Goal: Transaction & Acquisition: Purchase product/service

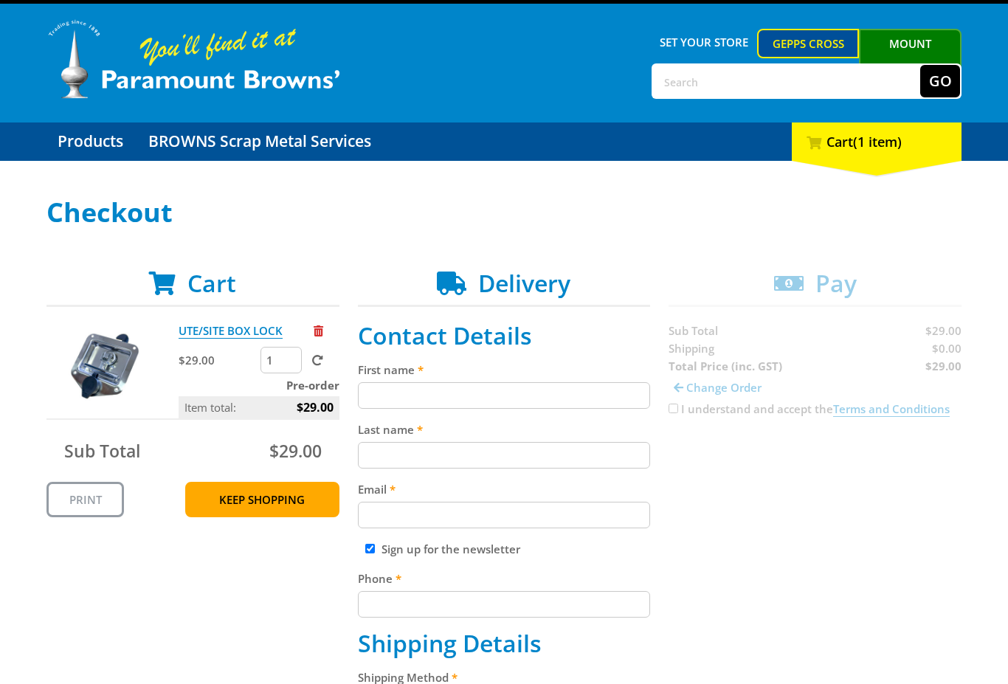
scroll to position [44, 0]
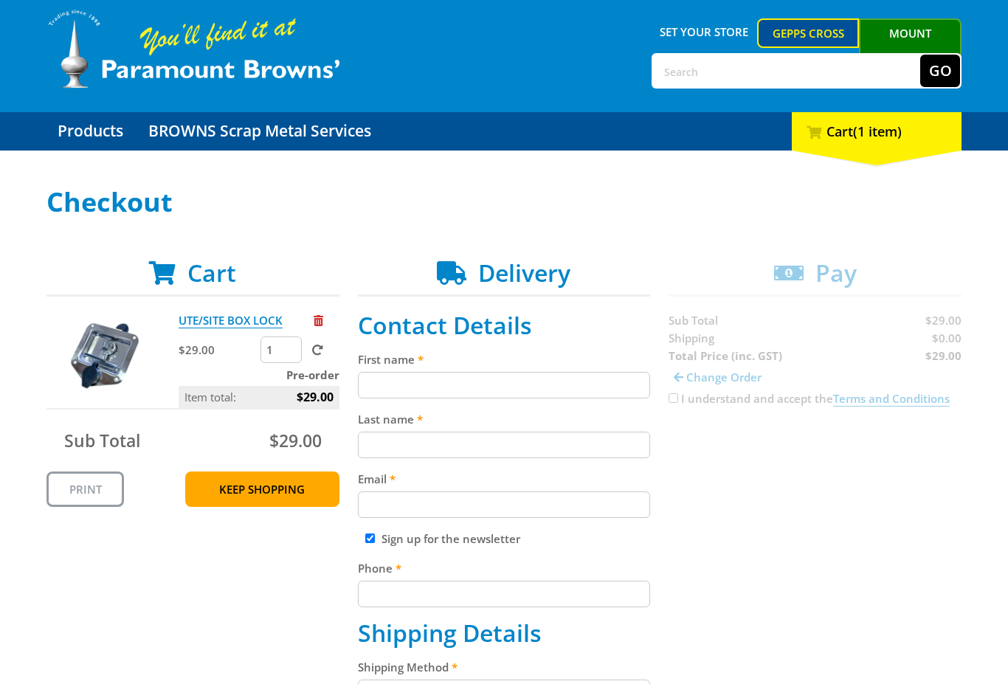
click at [101, 348] on img at bounding box center [105, 355] width 89 height 89
click at [104, 351] on img at bounding box center [105, 355] width 89 height 89
click at [106, 354] on img at bounding box center [105, 355] width 89 height 89
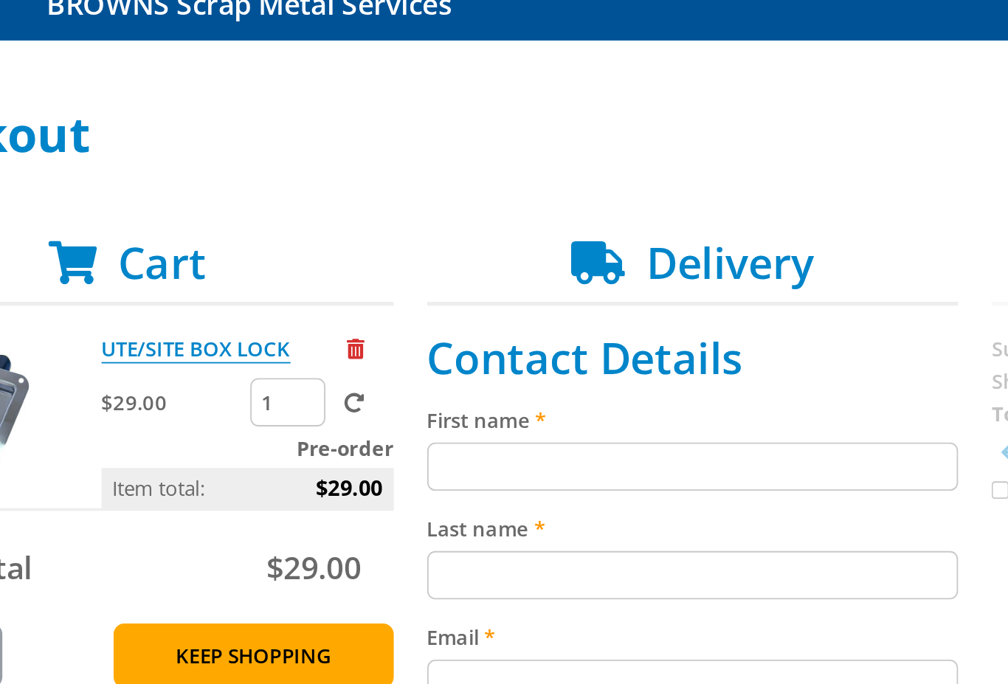
click at [391, 354] on input "First name" at bounding box center [504, 367] width 293 height 27
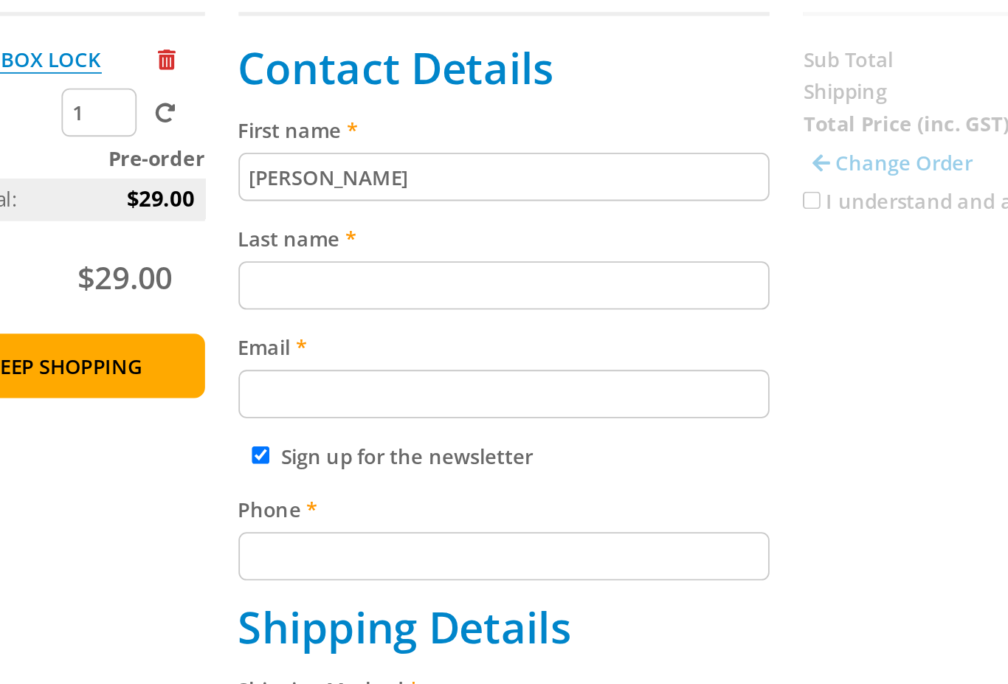
type input "[PERSON_NAME]"
click at [358, 413] on input "Last name" at bounding box center [504, 426] width 293 height 27
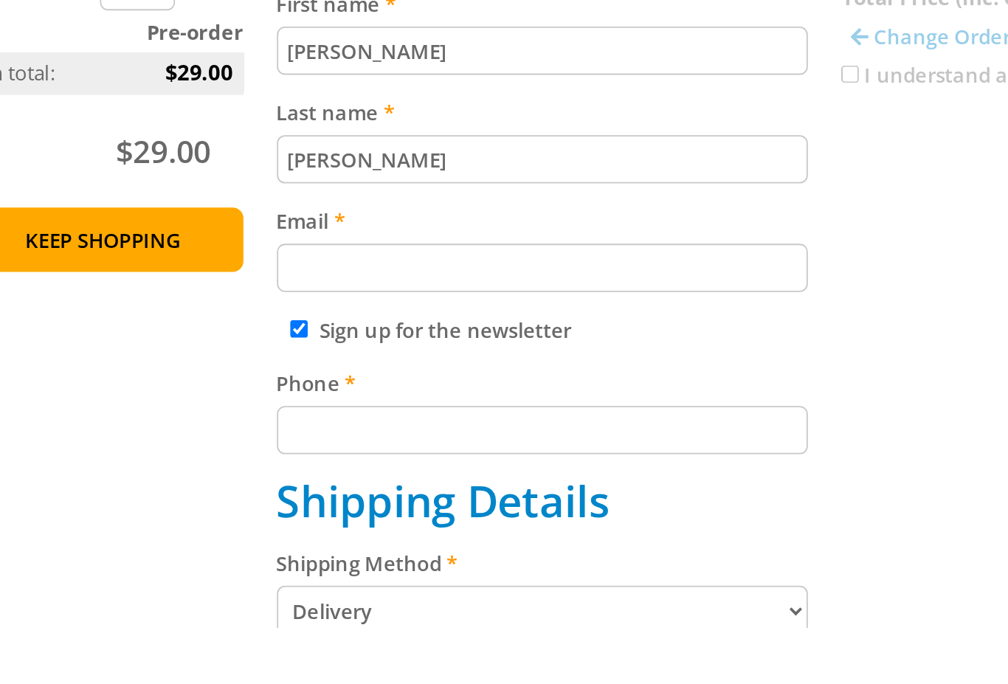
type input "[PERSON_NAME]"
click at [358, 473] on input "Email" at bounding box center [504, 486] width 293 height 27
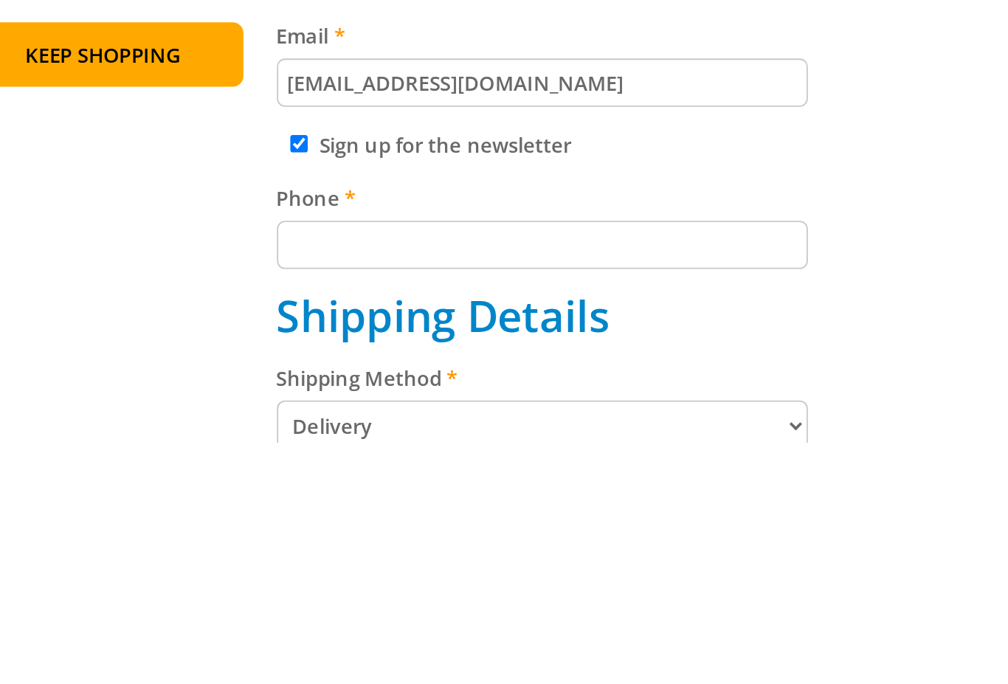
type input "[EMAIL_ADDRESS][DOMAIN_NAME]"
click at [358, 562] on input "Phone" at bounding box center [504, 575] width 293 height 27
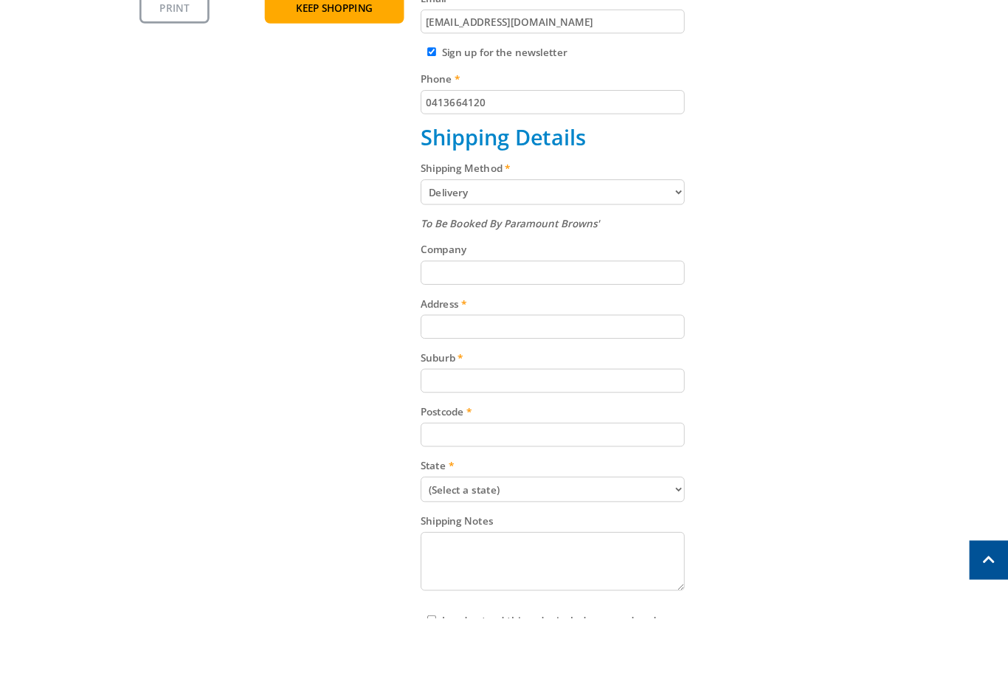
scroll to position [532, 0]
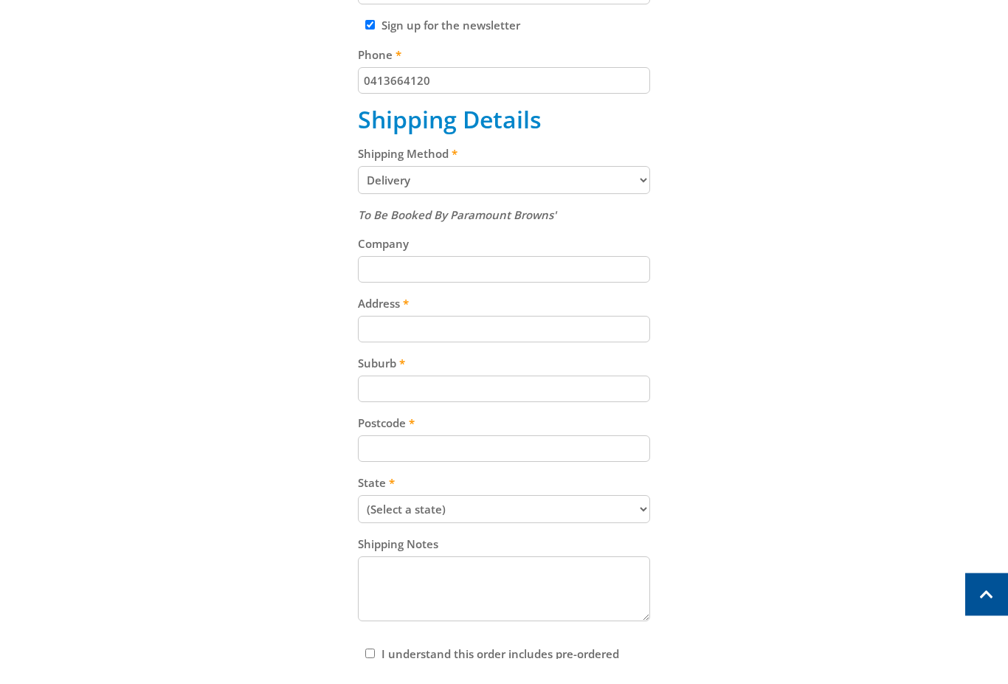
type input "0413664120"
click at [644, 191] on select "Pickup from Gepps Cross Delivery" at bounding box center [504, 205] width 293 height 28
click at [570, 328] on input "Address" at bounding box center [504, 328] width 293 height 27
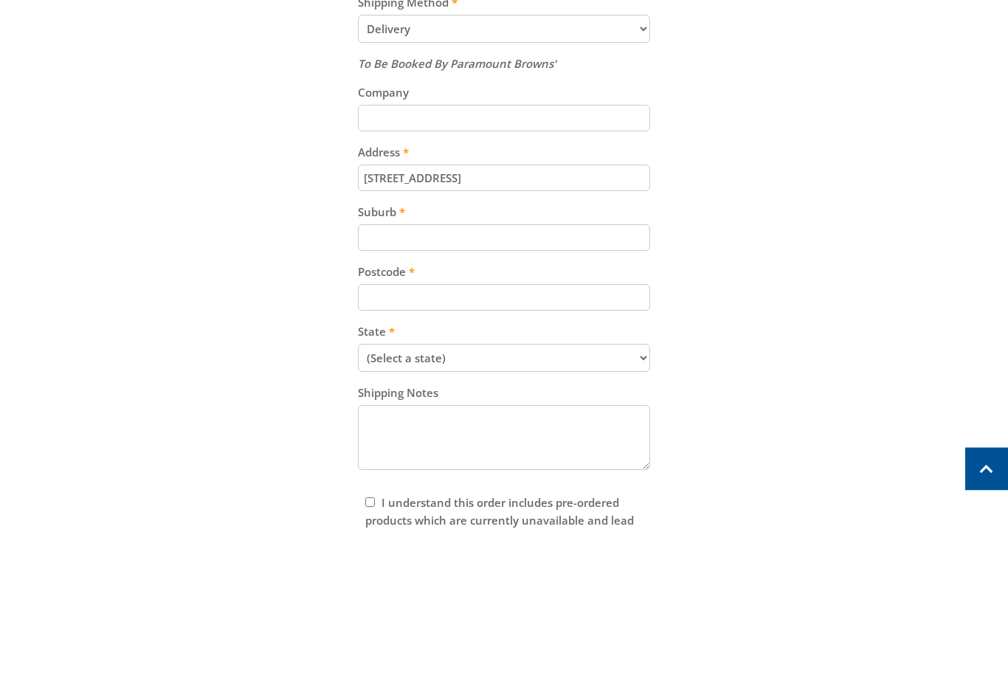
type input "[STREET_ADDRESS]"
click at [486, 376] on input "Suburb" at bounding box center [504, 389] width 293 height 27
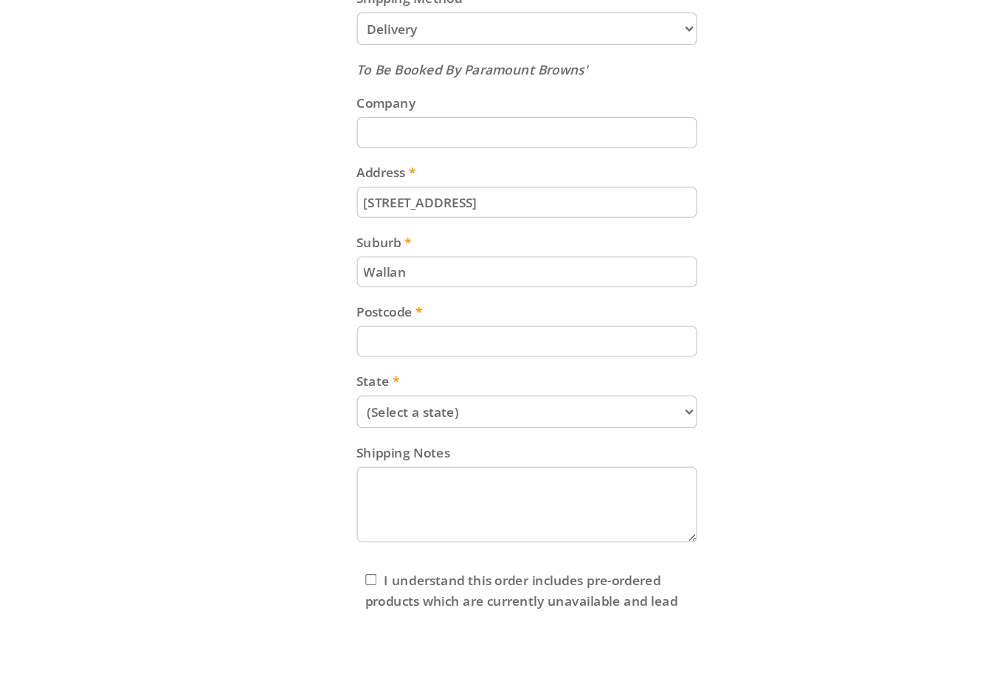
scroll to position [632, 0]
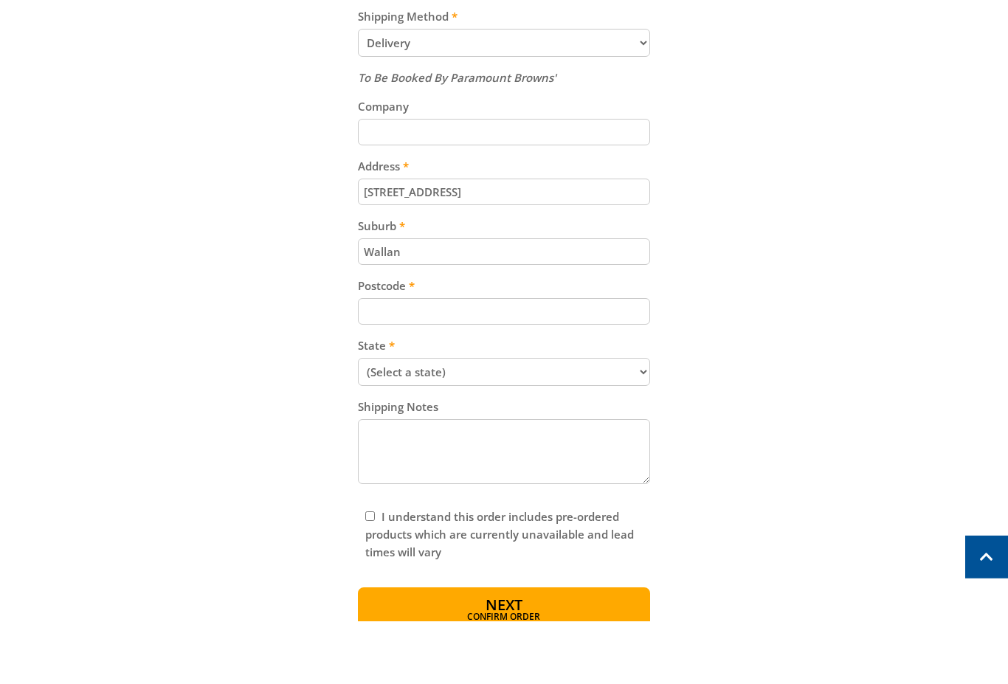
type input "Wallan"
click at [494, 361] on input "Postcode" at bounding box center [504, 374] width 293 height 27
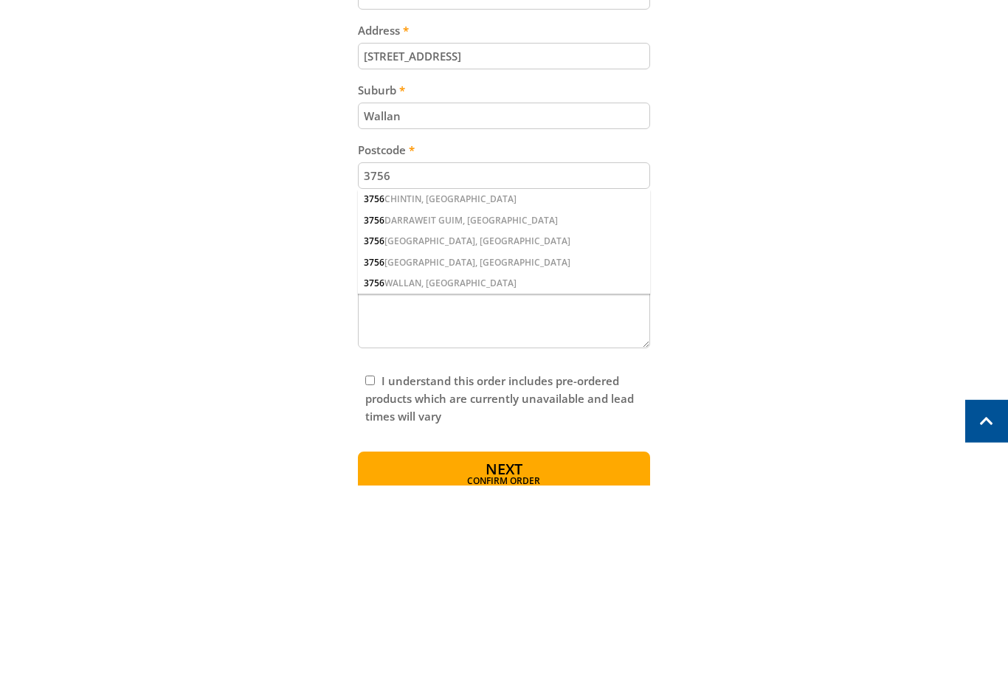
type input "3756"
click at [422, 472] on div "3756 WALLAN, VIC" at bounding box center [504, 482] width 293 height 21
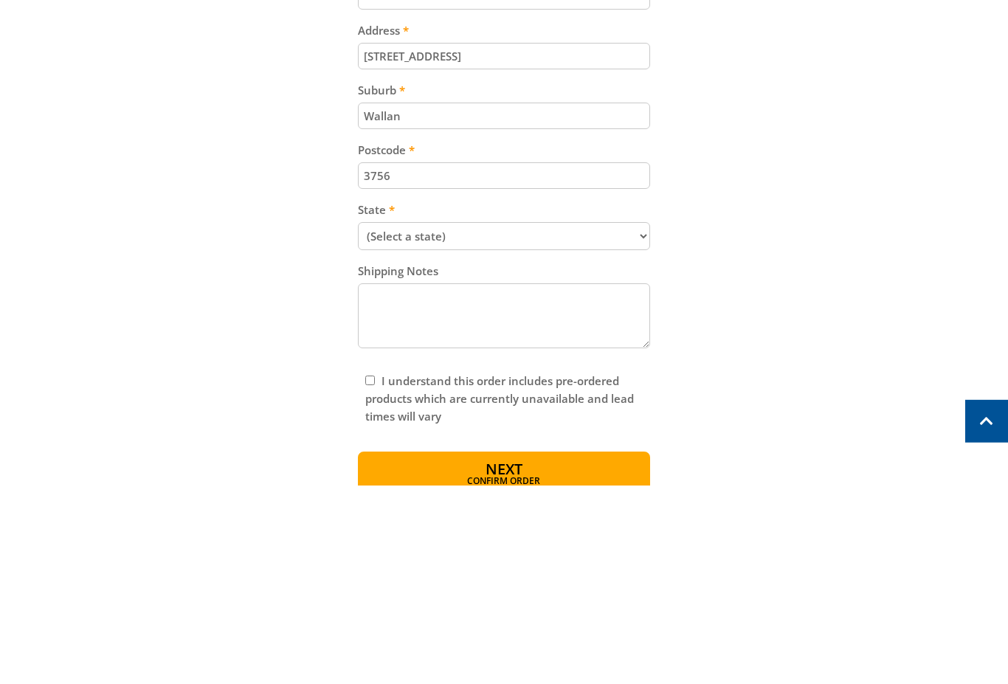
scroll to position [831, 0]
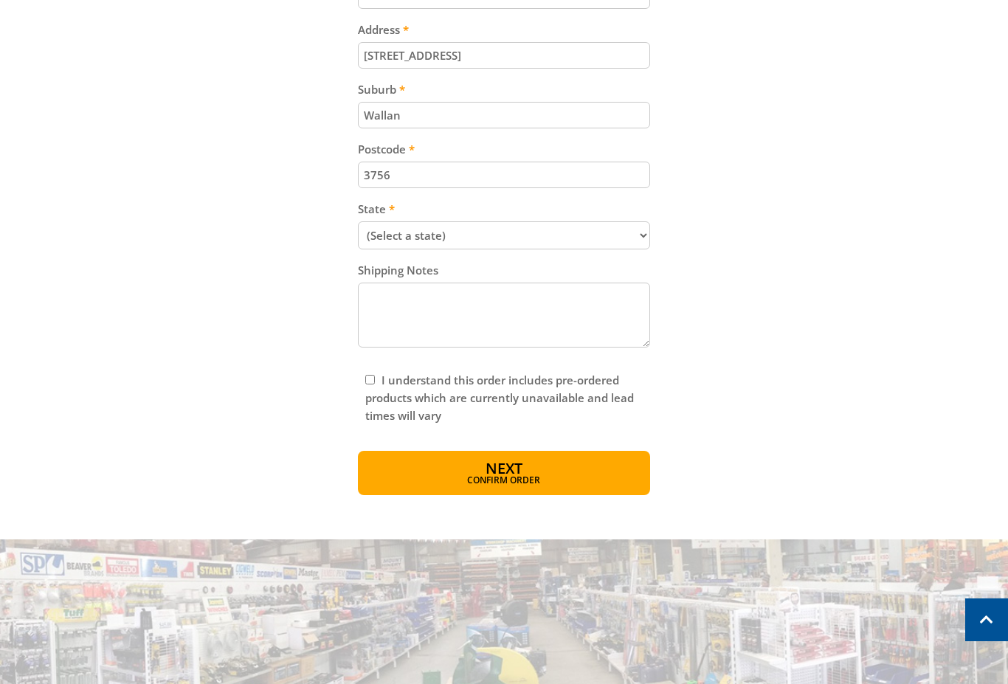
click at [526, 232] on select "(Select a state) South Australia Victoria New South Wales Queensland Western Au…" at bounding box center [504, 235] width 293 height 28
select select "VIC"
click at [372, 379] on input "I understand this order includes pre-ordered products which are currently unava…" at bounding box center [370, 380] width 10 height 10
checkbox input "true"
click at [527, 476] on span "Confirm order" at bounding box center [505, 480] width 230 height 9
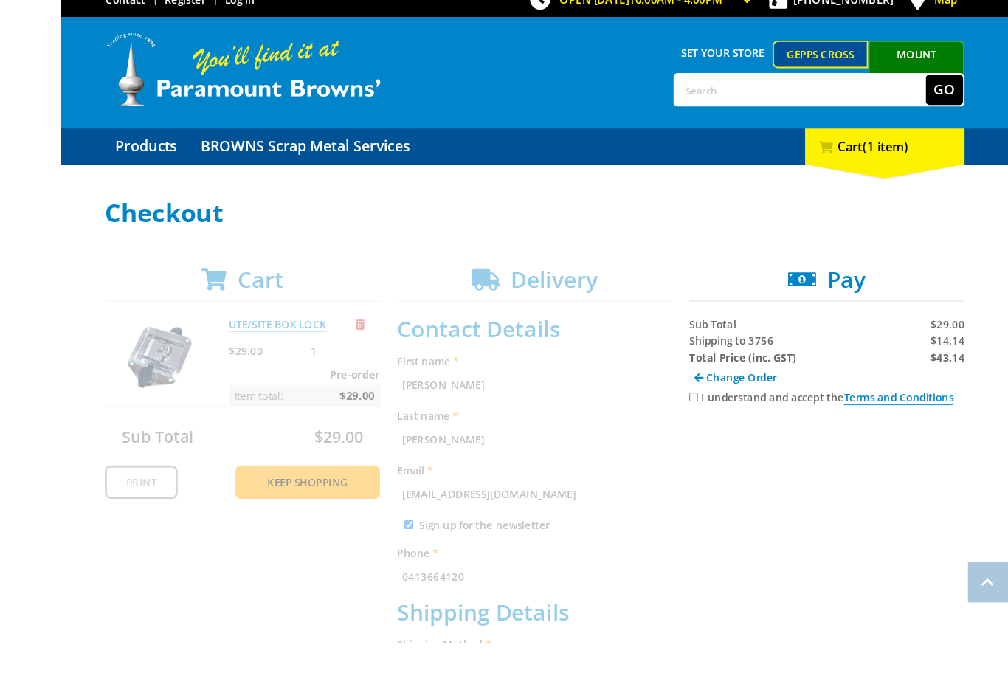
scroll to position [92, 0]
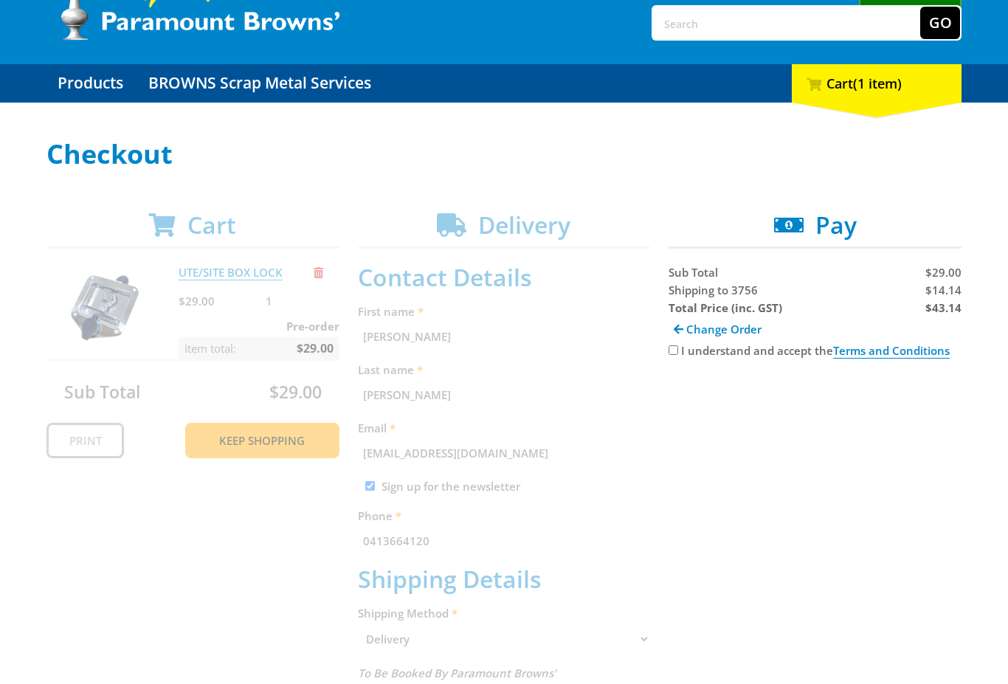
click at [678, 351] on input "I understand and accept the Terms and Conditions" at bounding box center [674, 350] width 10 height 10
checkbox input "true"
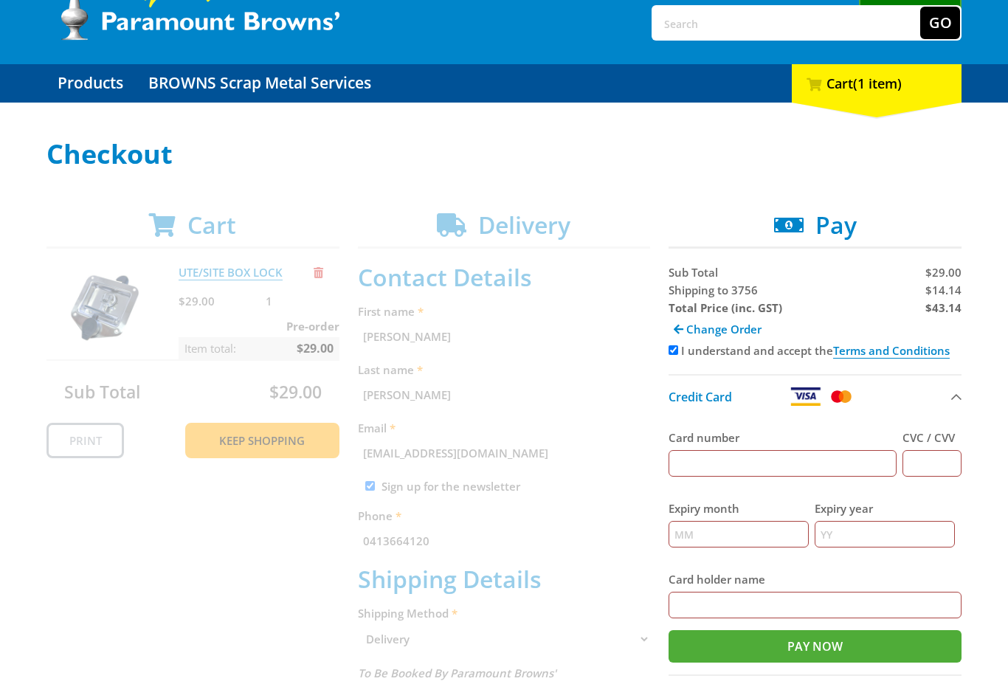
click at [807, 466] on input "Card number" at bounding box center [783, 463] width 228 height 27
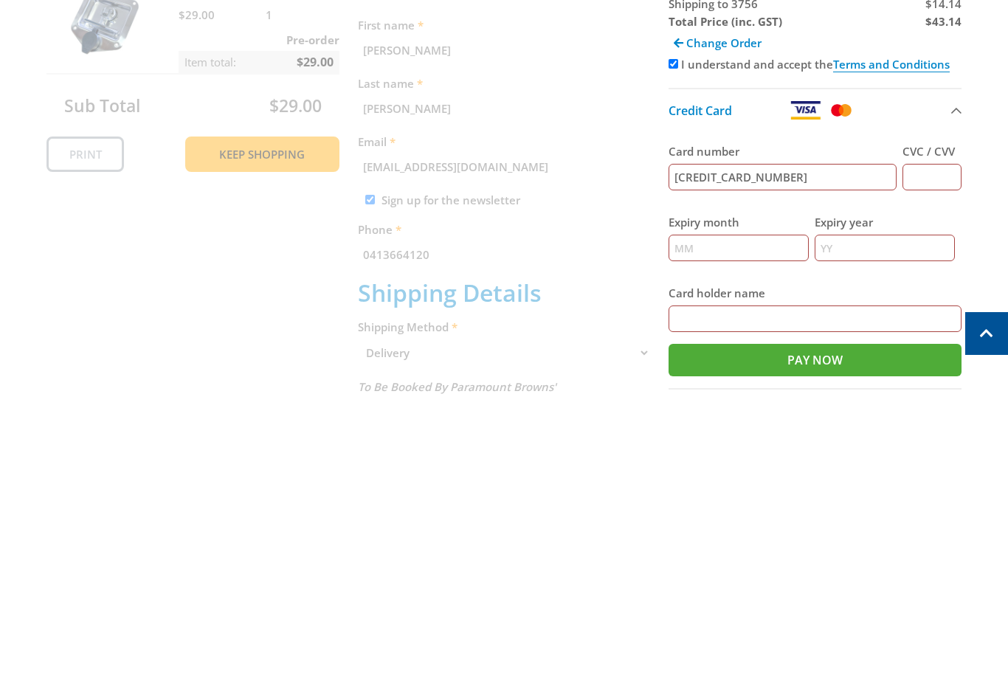
type input "[CREDIT_CARD_NUMBER]"
click at [945, 429] on label "CVC / CVV" at bounding box center [932, 438] width 59 height 18
click at [945, 450] on input "CVC / CVV" at bounding box center [932, 463] width 59 height 27
type input "150"
click at [749, 521] on input "Expiry month" at bounding box center [739, 534] width 140 height 27
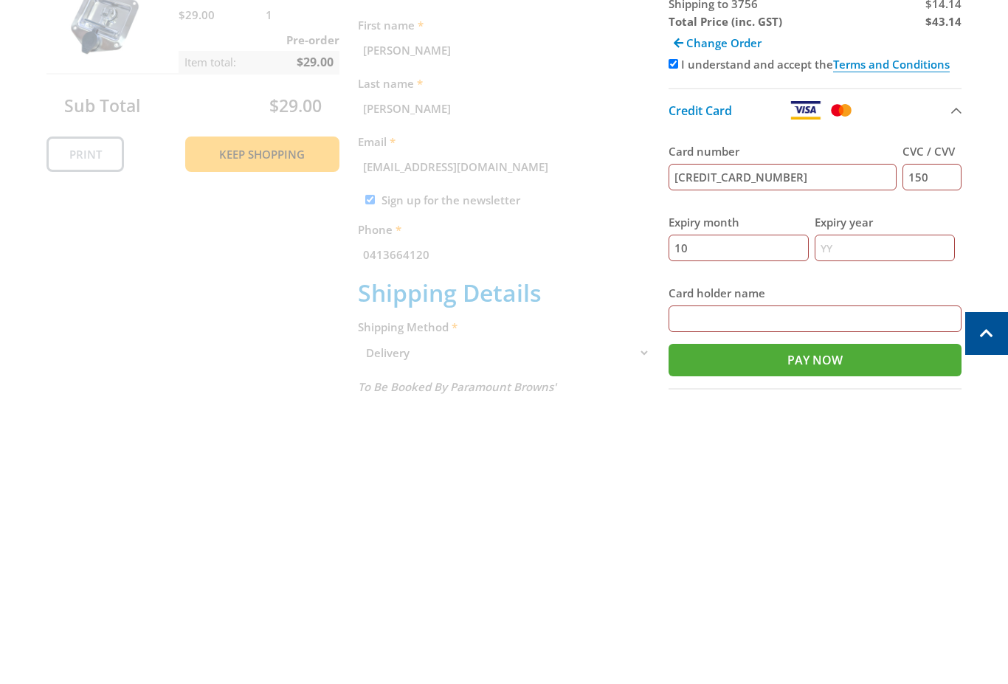
type input "10"
click at [864, 500] on label "Expiry year" at bounding box center [885, 509] width 140 height 18
click at [864, 521] on input "Expiry year" at bounding box center [885, 534] width 140 height 27
type input "26"
click at [818, 592] on input "Card holder name" at bounding box center [815, 605] width 293 height 27
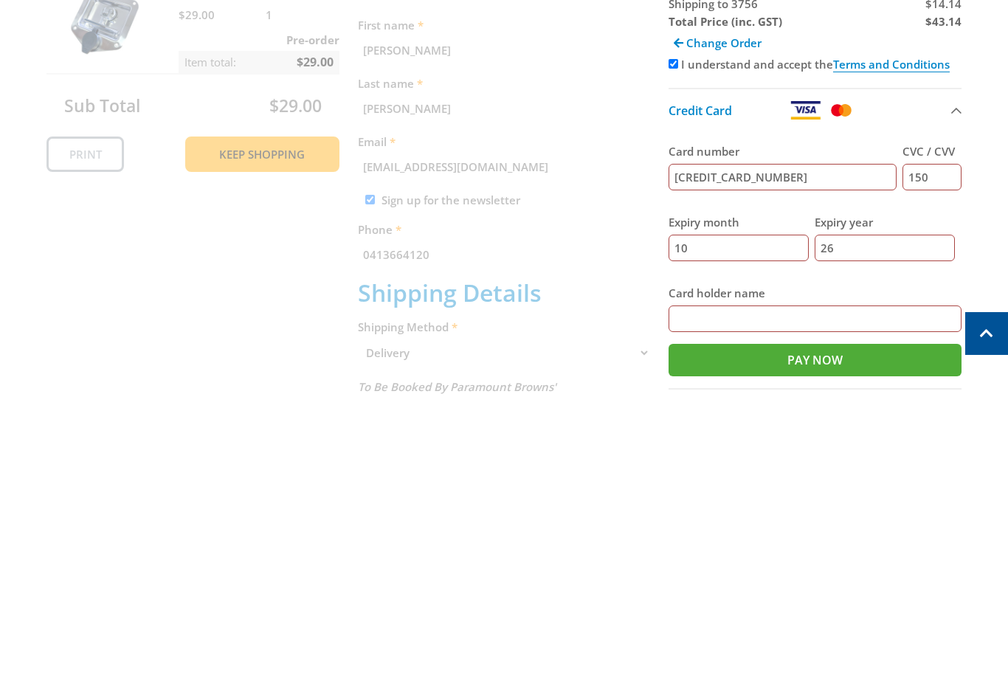
scroll to position [155, 0]
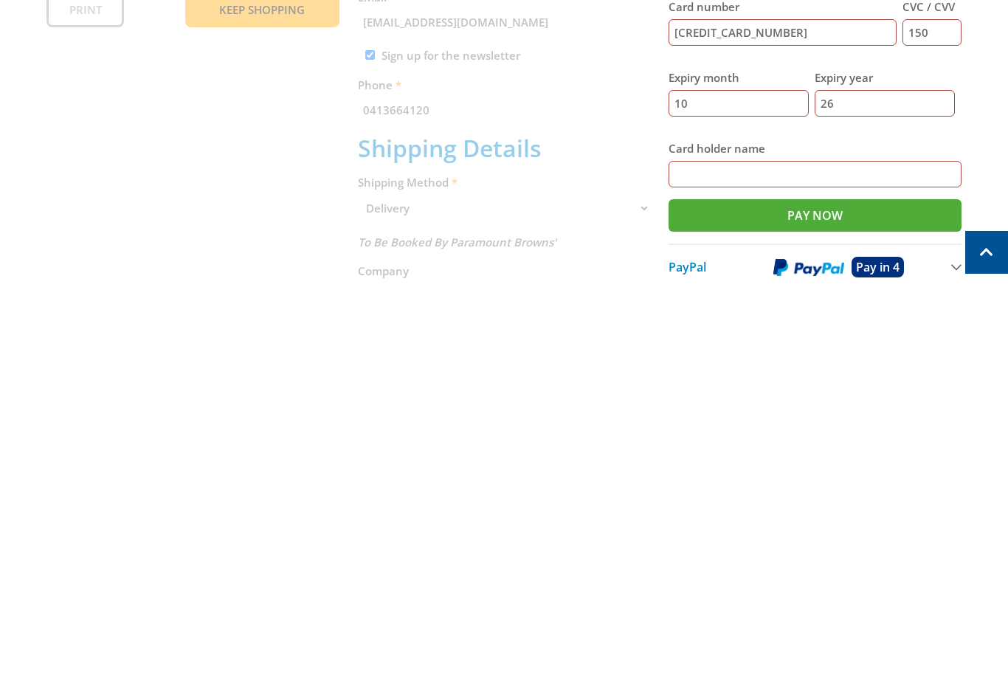
type input "-"
type input "Paulo Pereira"
click at [911, 567] on input "Pay Now" at bounding box center [815, 583] width 293 height 32
type input "Paying..."
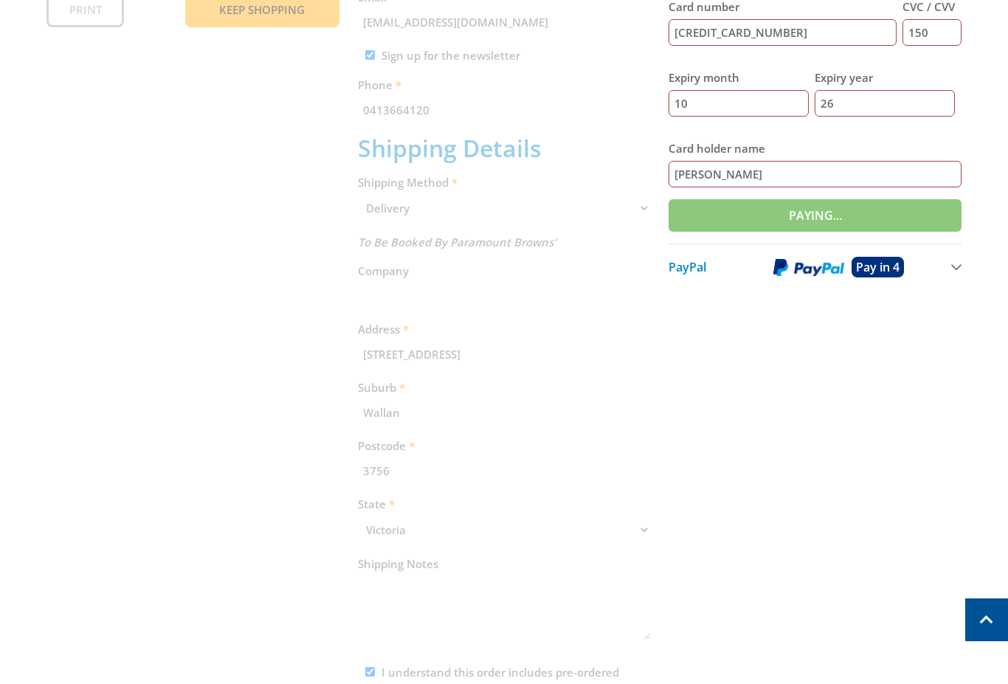
scroll to position [562, 0]
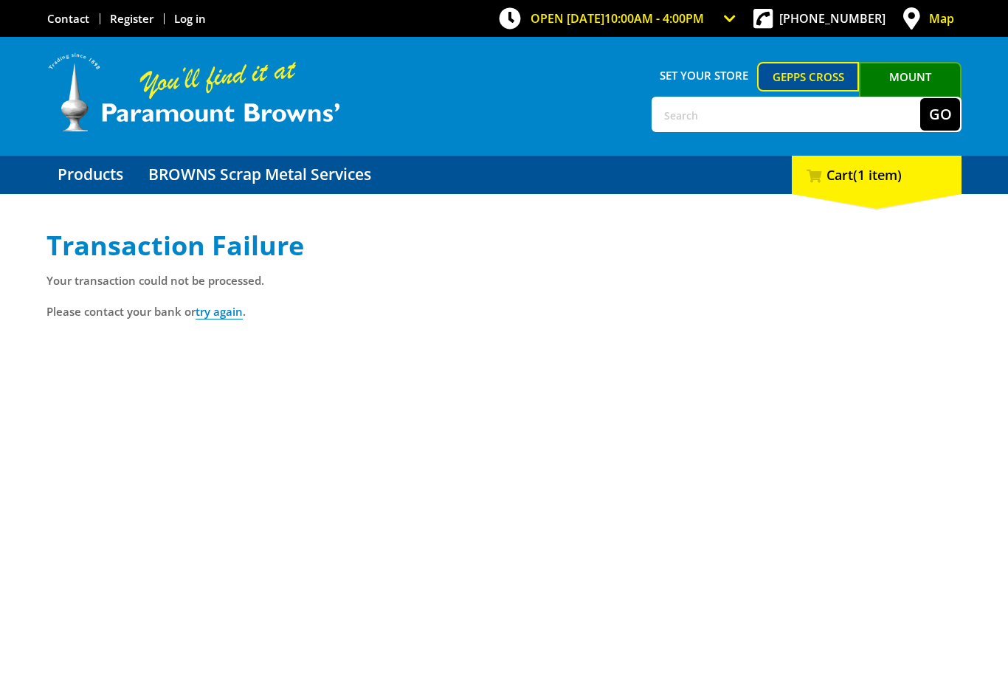
click at [889, 179] on span "(1 item)" at bounding box center [877, 175] width 49 height 18
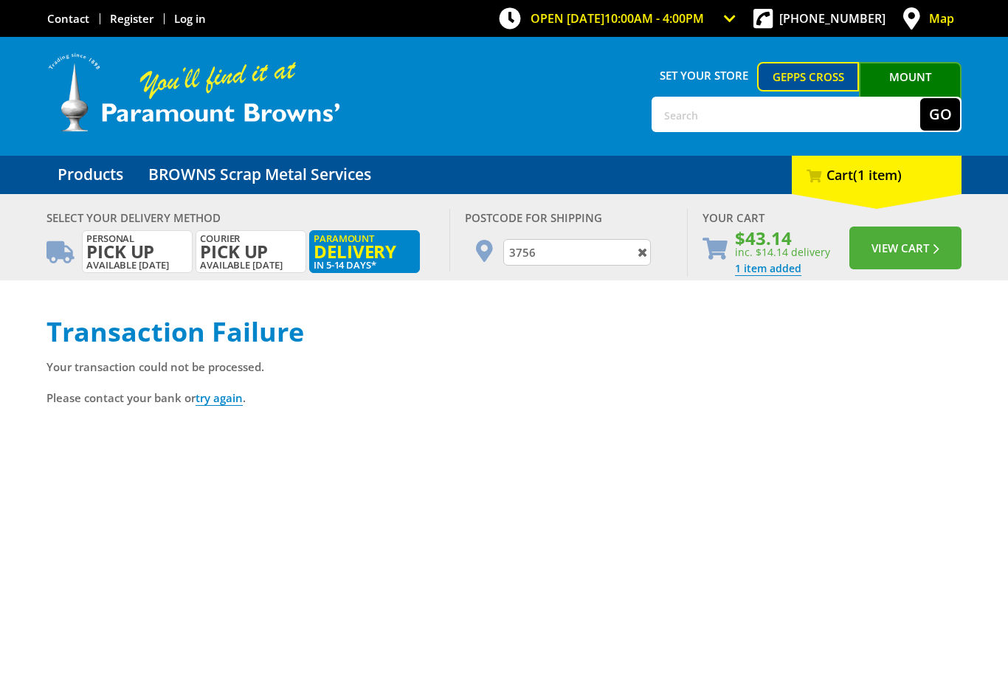
click at [909, 247] on button "View Cart" at bounding box center [905, 248] width 112 height 43
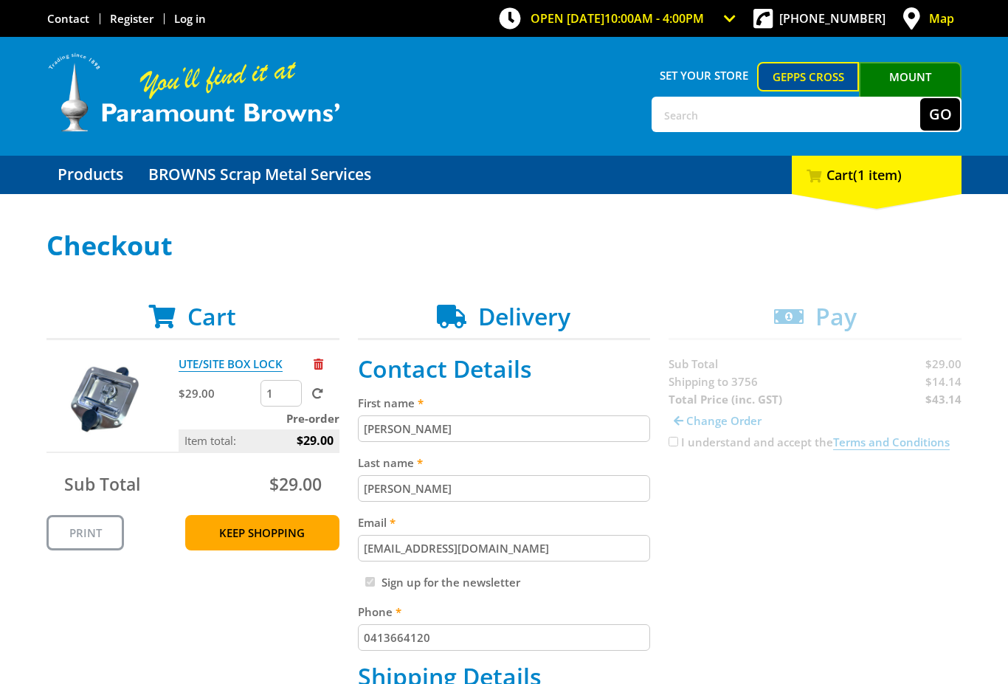
click at [426, 424] on input "[PERSON_NAME]" at bounding box center [504, 429] width 293 height 27
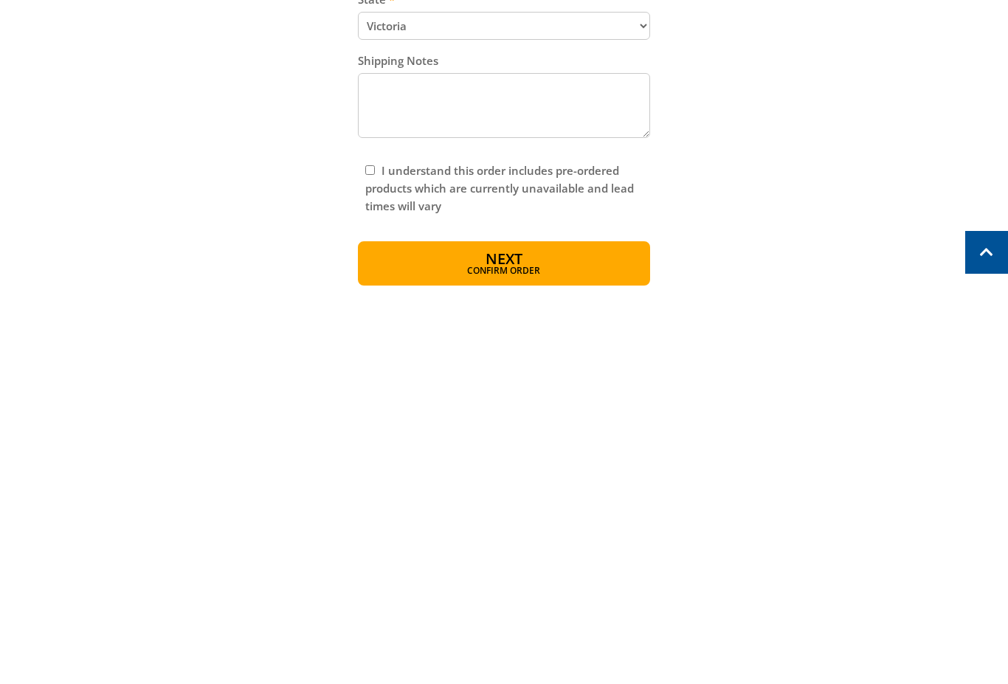
scroll to position [692, 0]
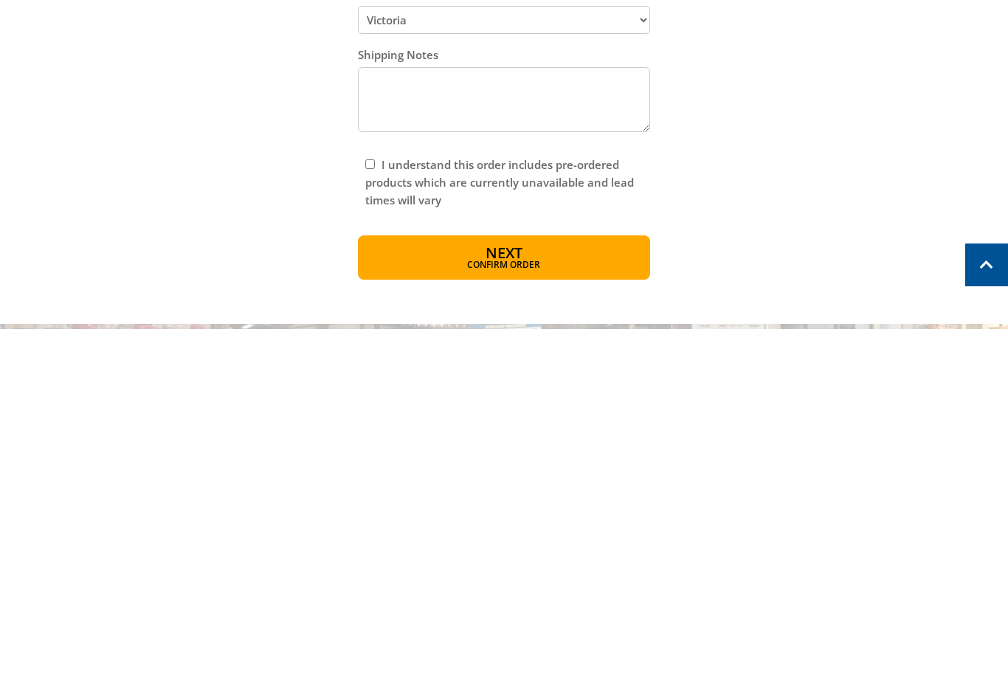
type input "Paulo"
click at [358, 503] on div "I understand this order includes pre-ordered products which are currently unava…" at bounding box center [504, 537] width 293 height 68
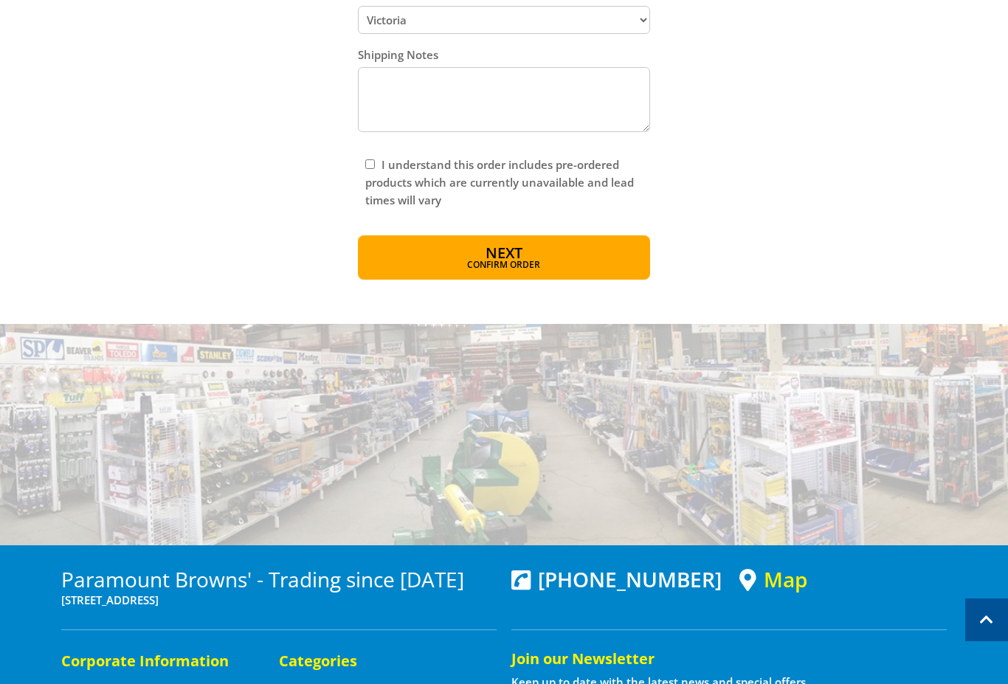
click at [371, 161] on input "I understand this order includes pre-ordered products which are currently unava…" at bounding box center [370, 164] width 10 height 10
checkbox input "true"
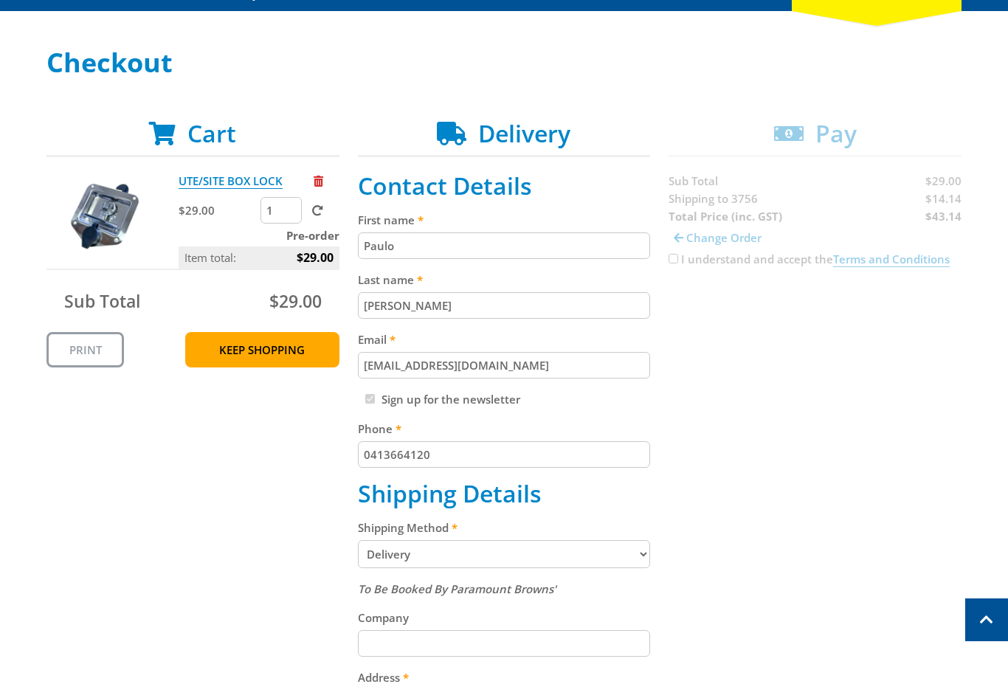
scroll to position [182, 0]
click at [678, 259] on div "Cart UTE/SITE [GEOGRAPHIC_DATA] $29.00 1 Pre-order Item total: $29.00 Sub Total…" at bounding box center [503, 632] width 915 height 1024
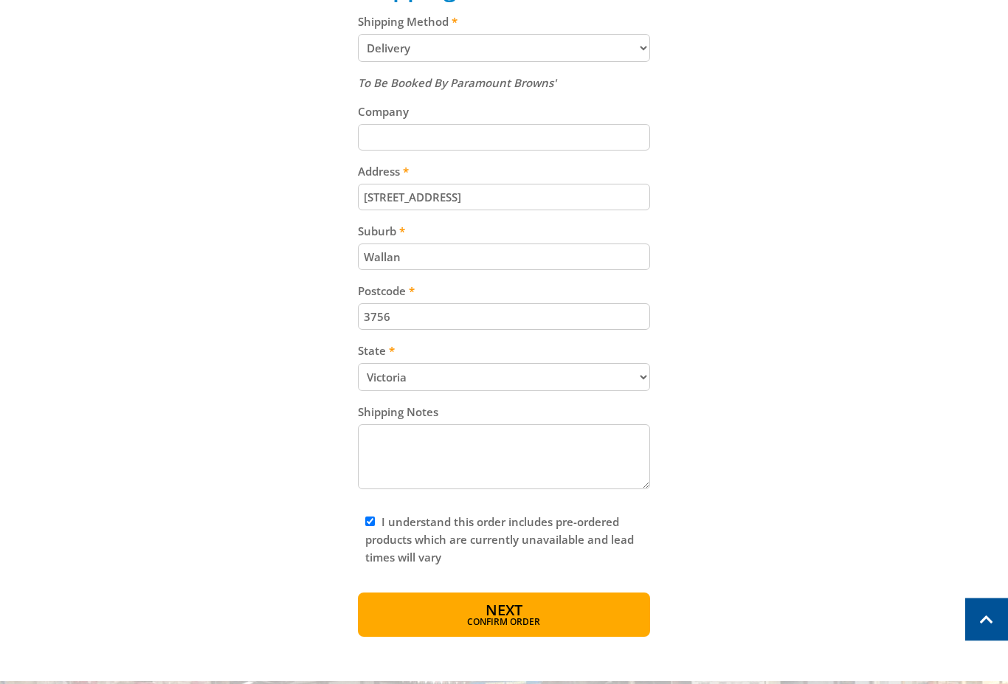
scroll to position [691, 0]
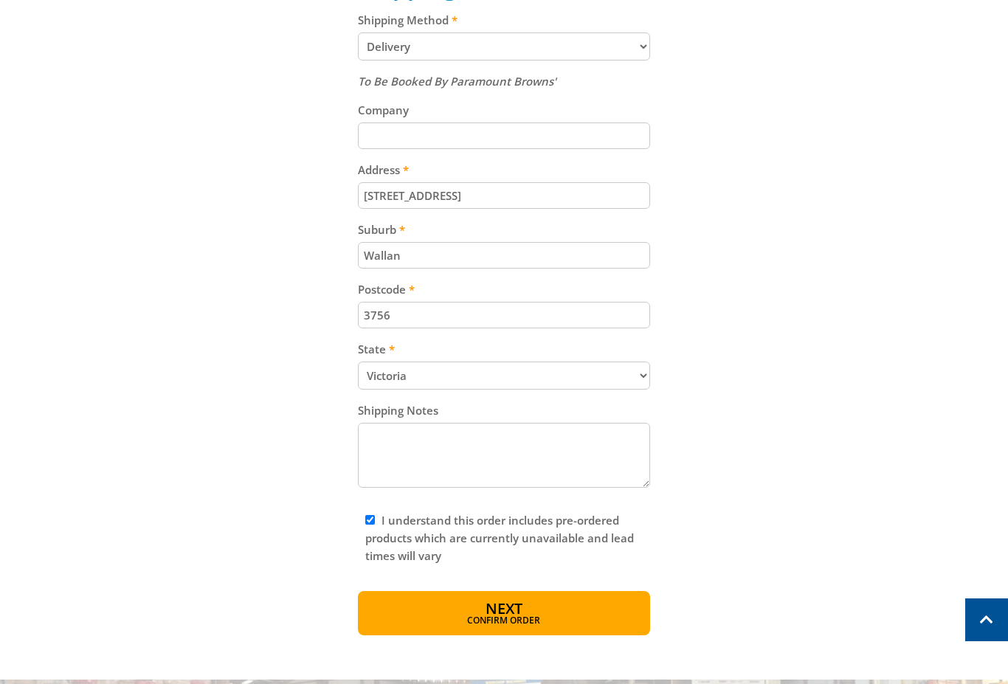
click at [542, 606] on button "Next Confirm order" at bounding box center [504, 613] width 293 height 44
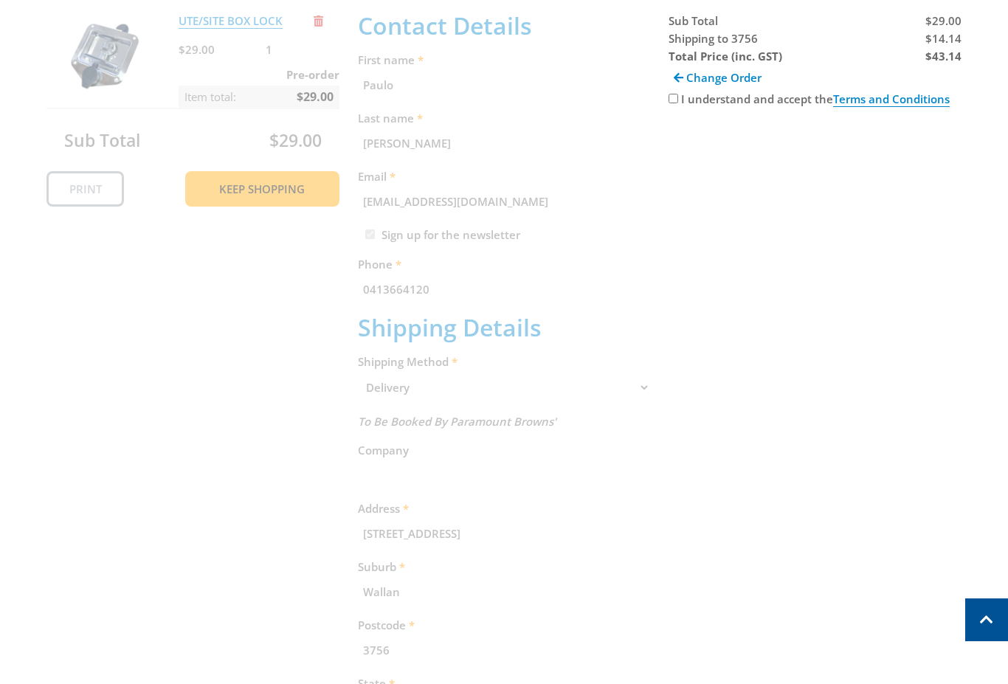
scroll to position [303, 0]
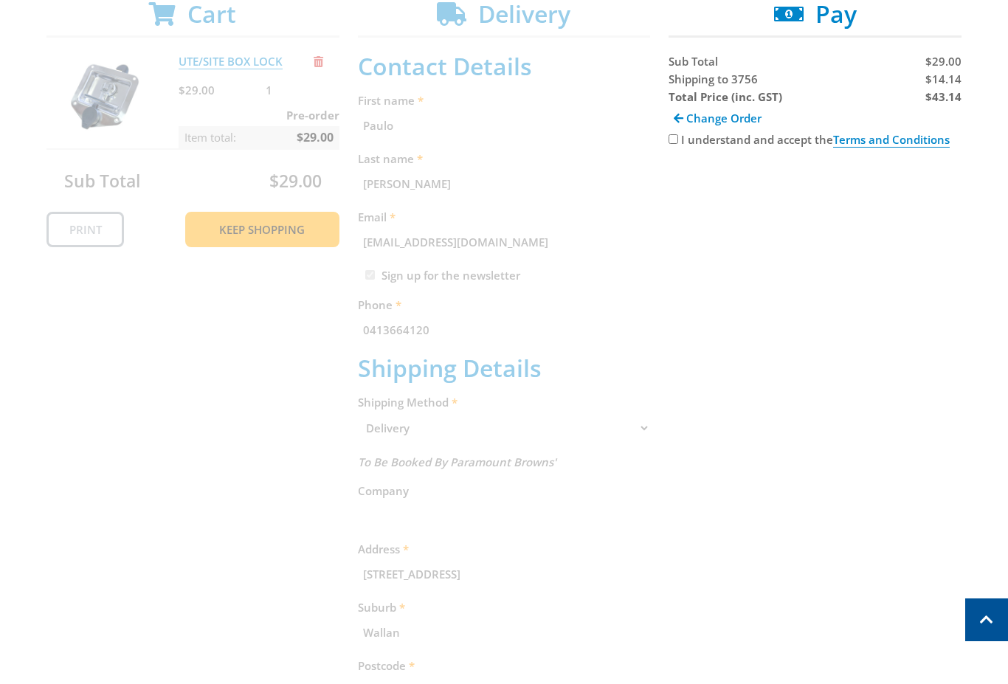
click at [674, 144] on input "I understand and accept the Terms and Conditions" at bounding box center [674, 139] width 10 height 10
checkbox input "true"
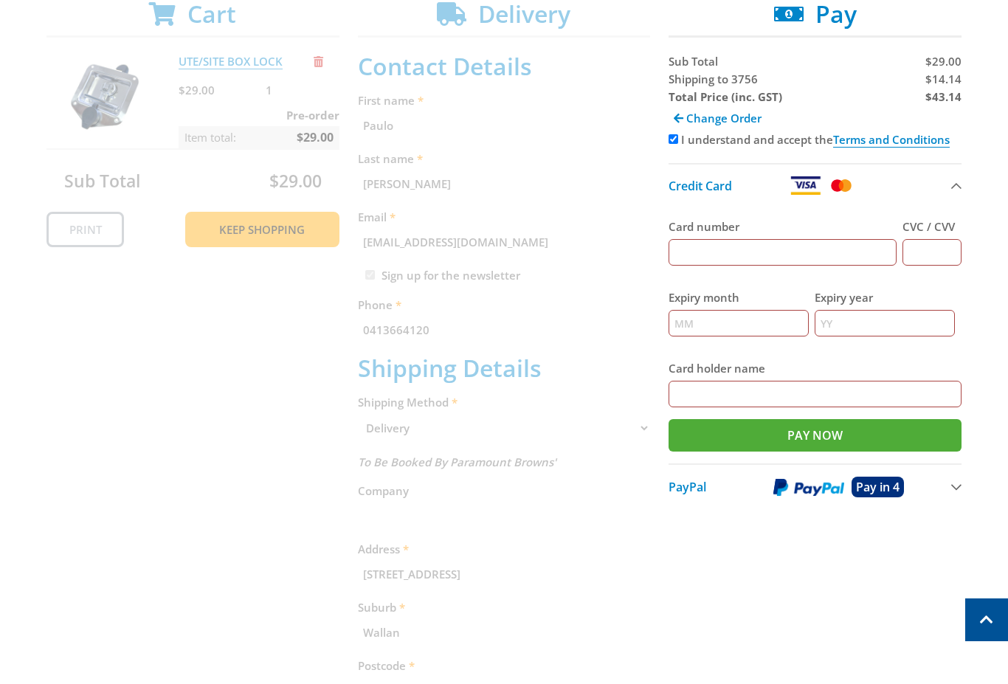
click at [772, 251] on input "Card number" at bounding box center [783, 252] width 228 height 27
type input "[CREDIT_CARD_NUMBER]"
click at [937, 250] on input "CVC / CVV" at bounding box center [932, 252] width 59 height 27
type input "150"
click at [769, 325] on input "Expiry month" at bounding box center [739, 323] width 140 height 27
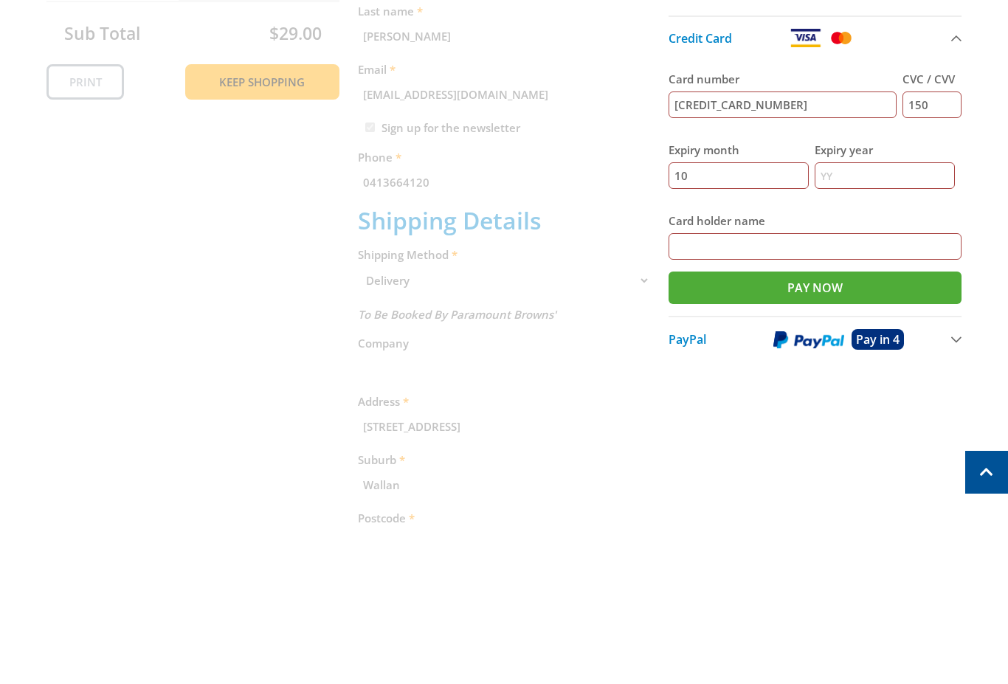
type input "10"
click at [879, 310] on input "Expiry year" at bounding box center [885, 323] width 140 height 27
type input "2026"
click at [837, 381] on input "Card holder name" at bounding box center [815, 394] width 293 height 27
type input "[PERSON_NAME]"
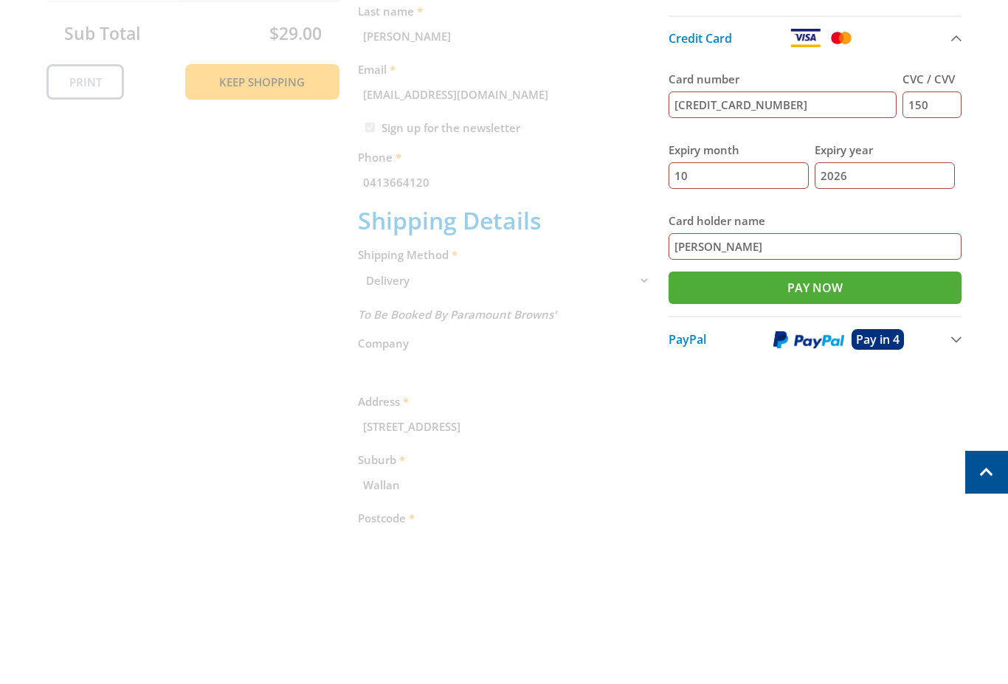
click at [928, 419] on input "Pay Now" at bounding box center [815, 435] width 293 height 32
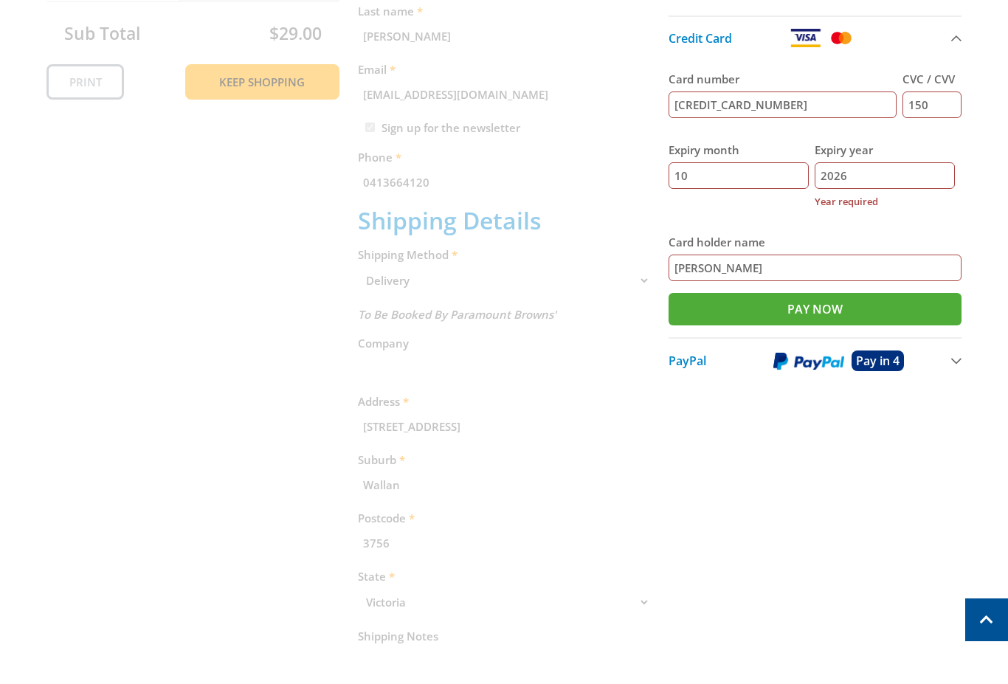
click at [899, 180] on input "2026" at bounding box center [885, 175] width 140 height 27
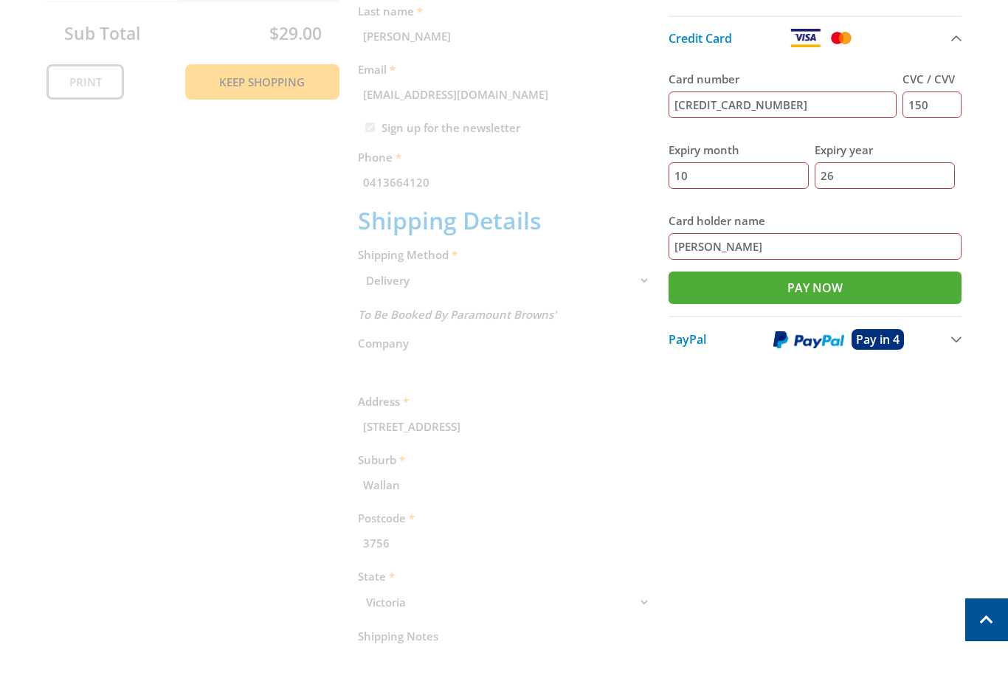
type input "26"
click at [914, 289] on input "Pay Now" at bounding box center [815, 288] width 293 height 32
type input "Paying..."
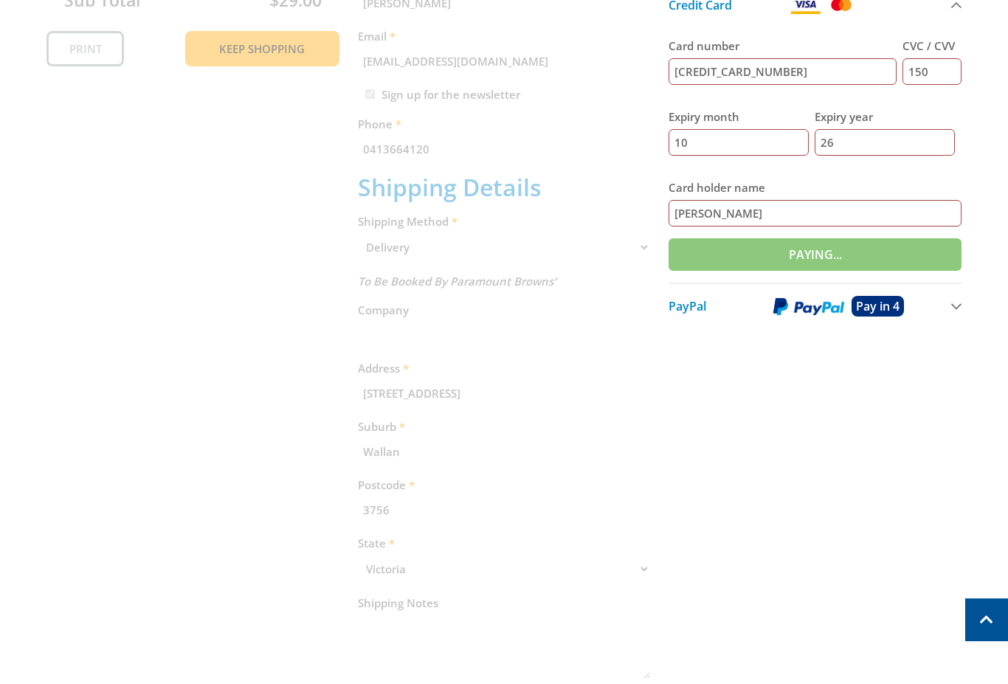
scroll to position [490, 0]
